Goal: Task Accomplishment & Management: Manage account settings

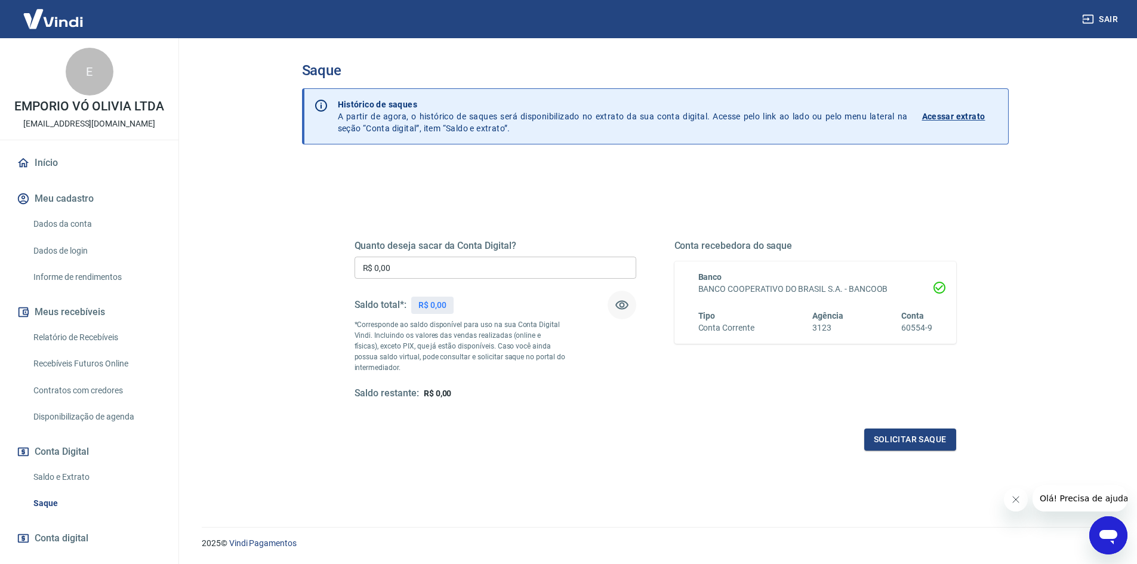
click at [618, 307] on icon "button" at bounding box center [622, 305] width 14 height 14
click at [617, 307] on icon "button" at bounding box center [621, 305] width 13 height 11
